Goal: Information Seeking & Learning: Learn about a topic

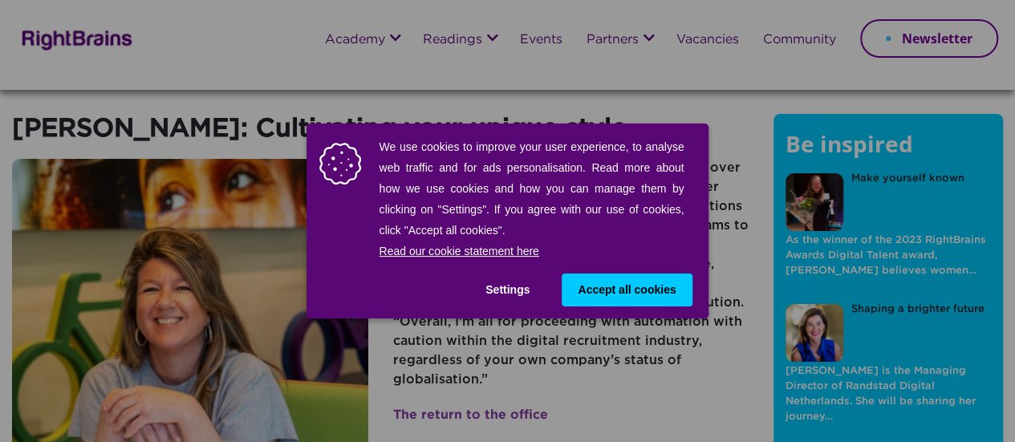
click at [631, 287] on span "Accept all cookies" at bounding box center [627, 290] width 98 height 17
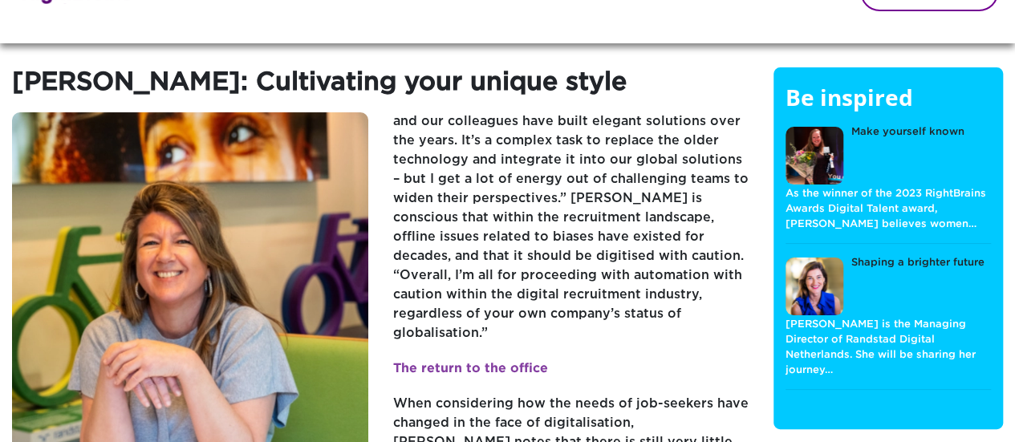
scroll to position [80, 0]
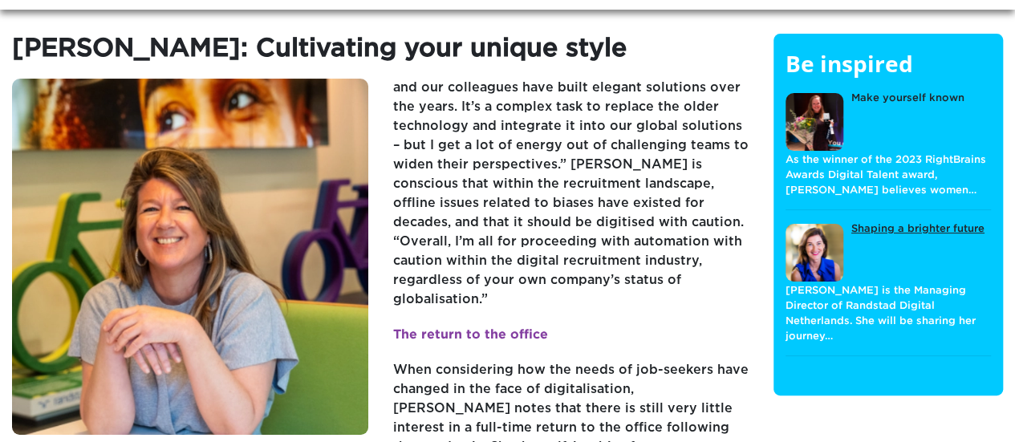
click at [884, 234] on link "Shaping a brighter future" at bounding box center [885, 252] width 199 height 60
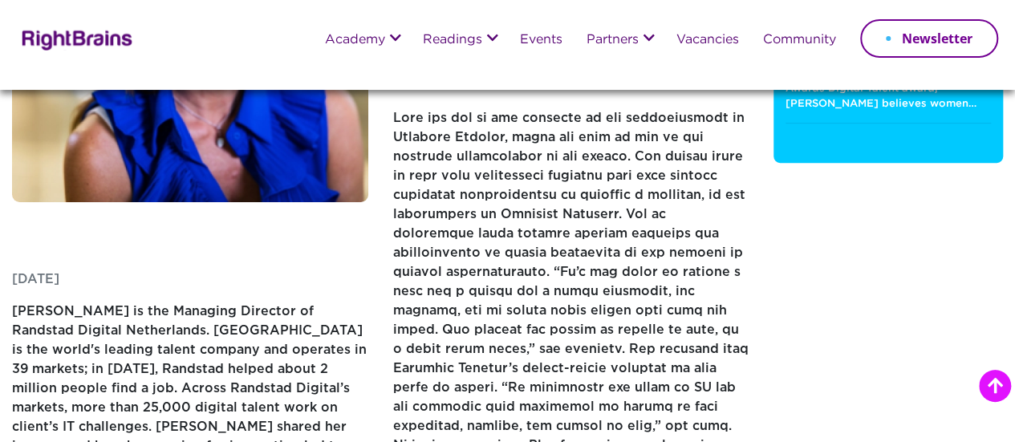
scroll to position [241, 0]
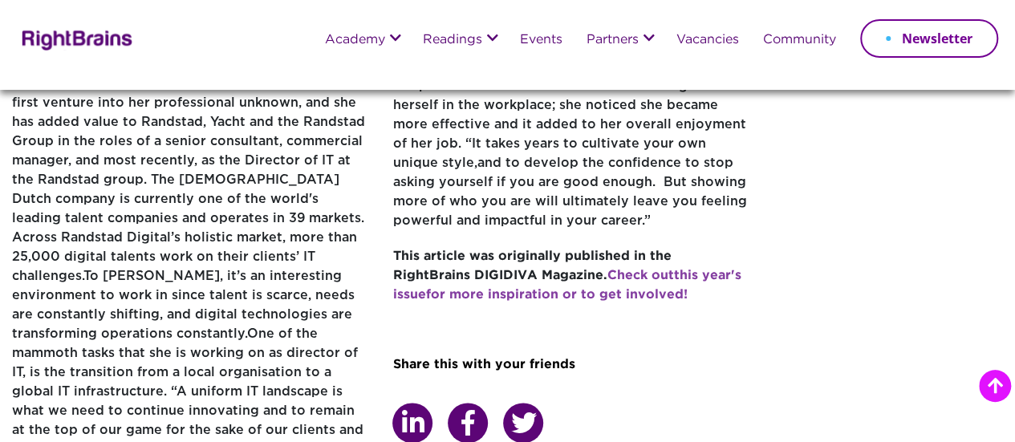
scroll to position [1039, 0]
